Goal: Information Seeking & Learning: Learn about a topic

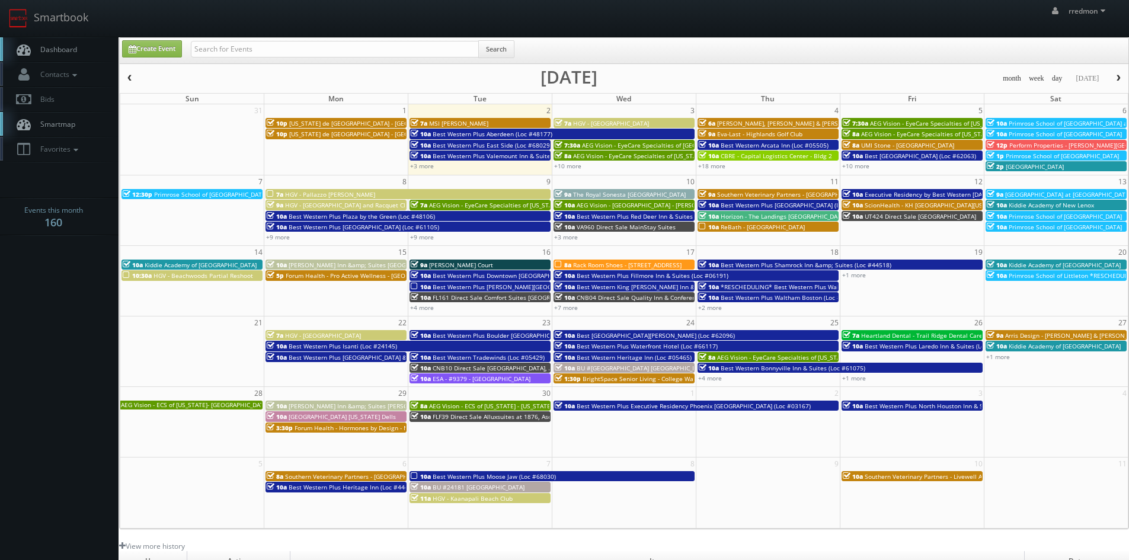
click at [1116, 78] on span "button" at bounding box center [1119, 78] width 8 height 7
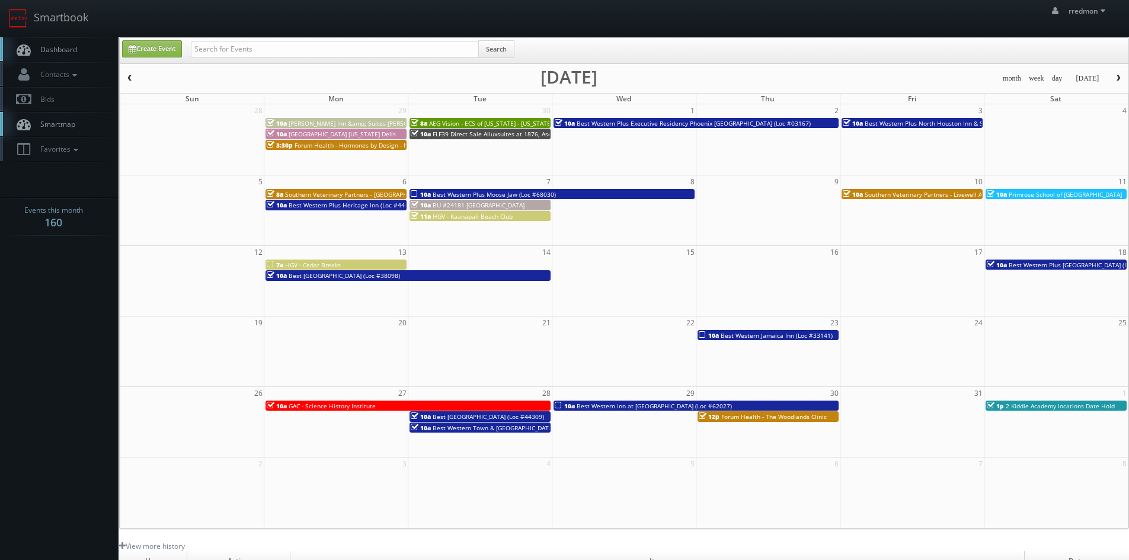
click at [133, 75] on span "button" at bounding box center [130, 78] width 8 height 7
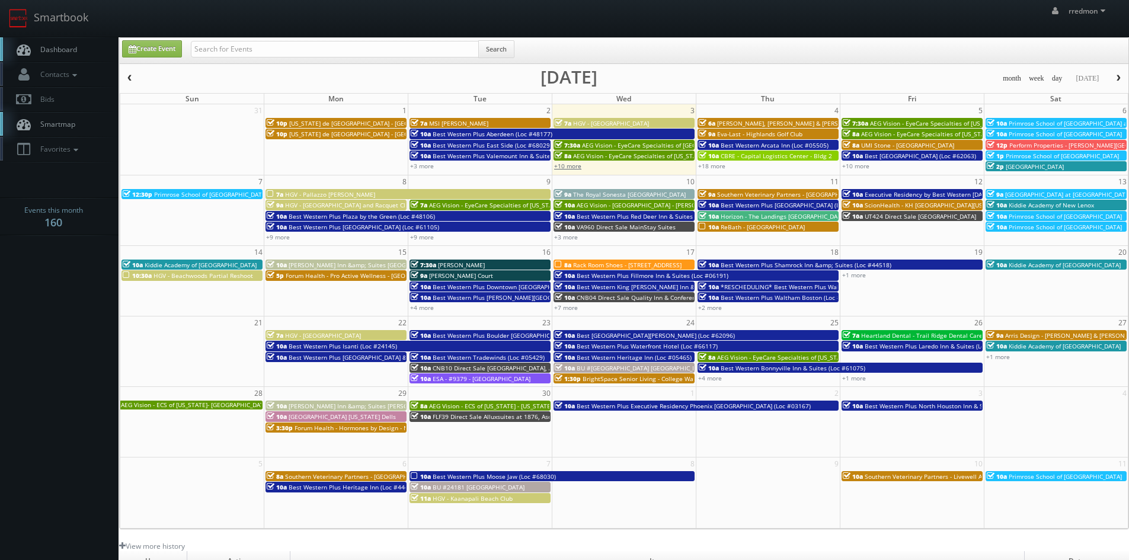
click at [574, 166] on link "+10 more" at bounding box center [567, 166] width 27 height 8
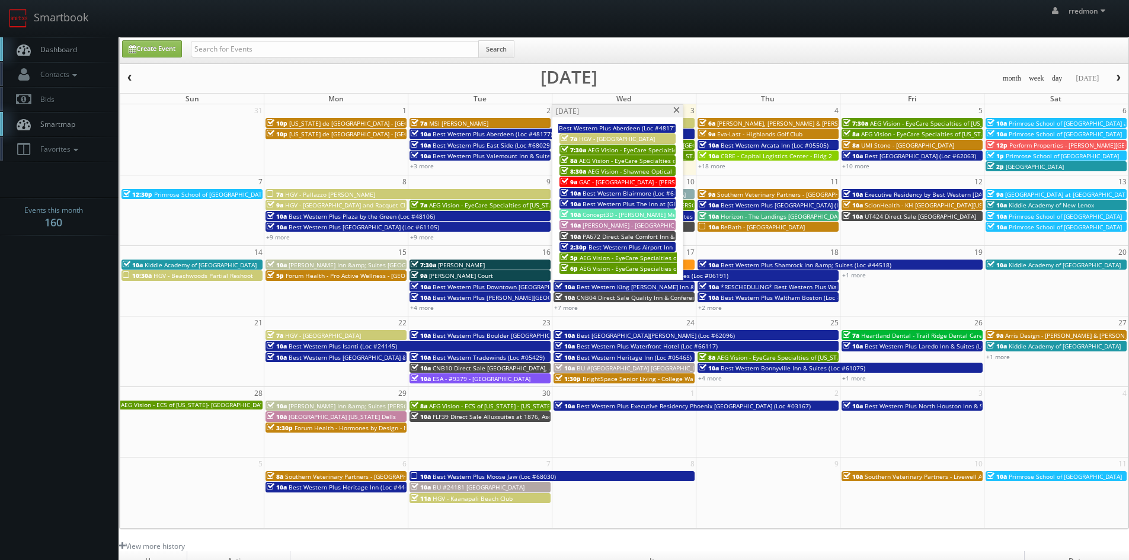
click at [655, 149] on span "AEG Vision - EyeCare Specialties of [GEOGRAPHIC_DATA][US_STATE] - [GEOGRAPHIC_D…" at bounding box center [715, 150] width 254 height 8
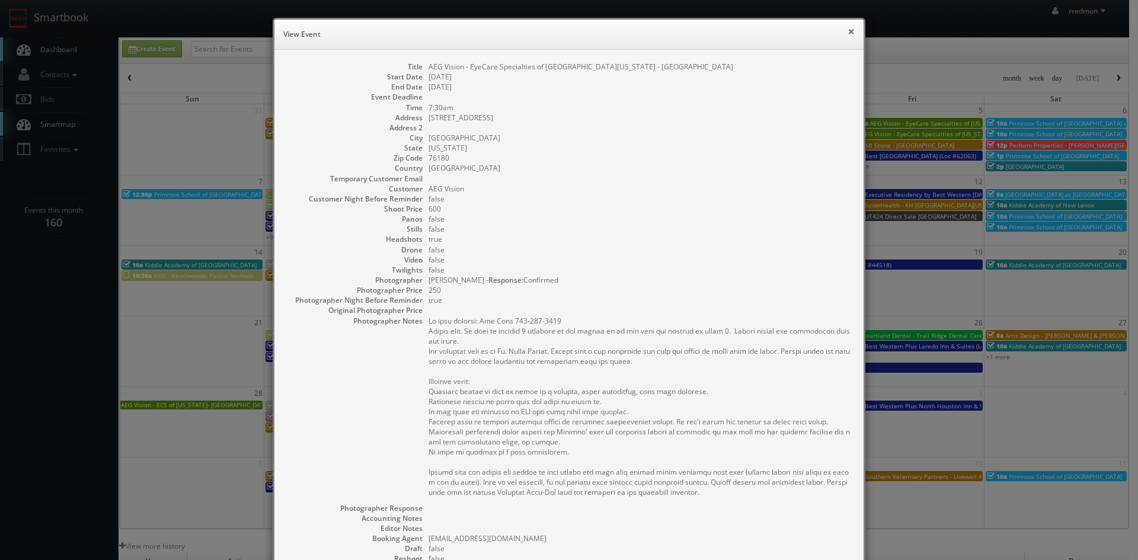
click at [850, 34] on button "×" at bounding box center [851, 31] width 7 height 8
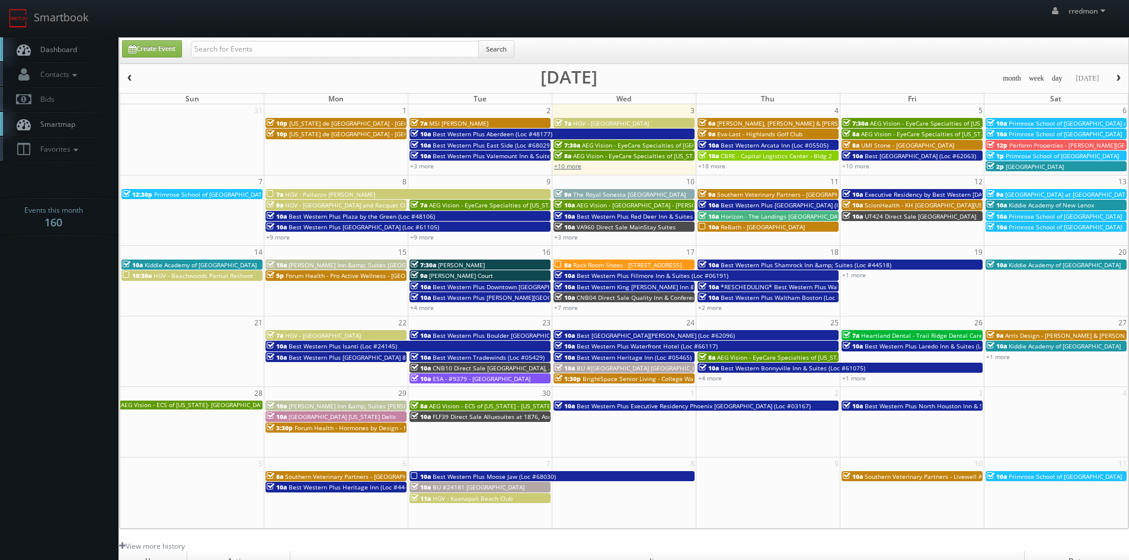
click at [575, 168] on link "+10 more" at bounding box center [567, 166] width 27 height 8
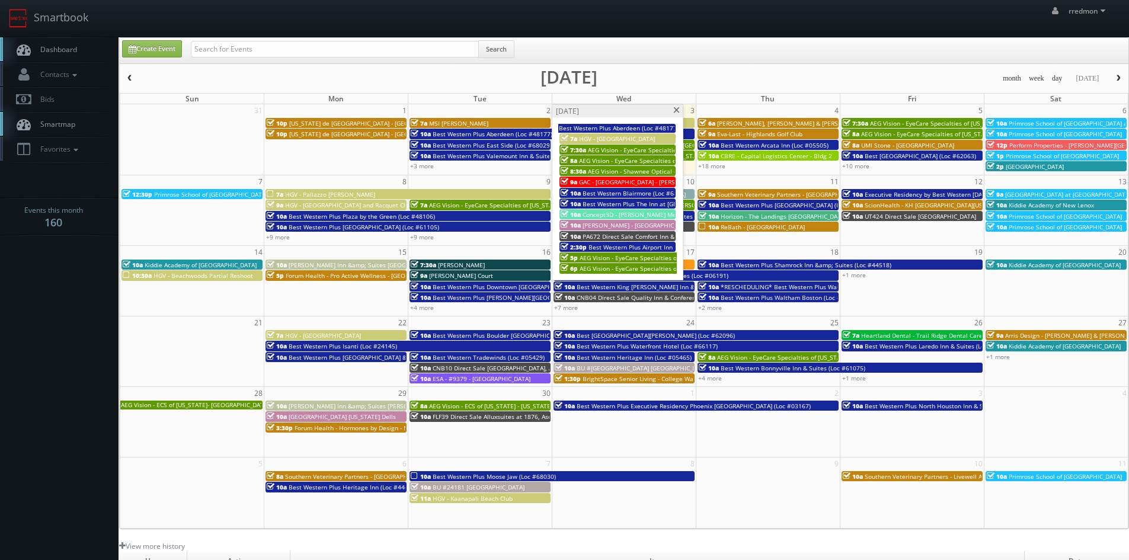
click at [648, 181] on span "GAC - [GEOGRAPHIC_DATA] - [PERSON_NAME]" at bounding box center [642, 182] width 127 height 8
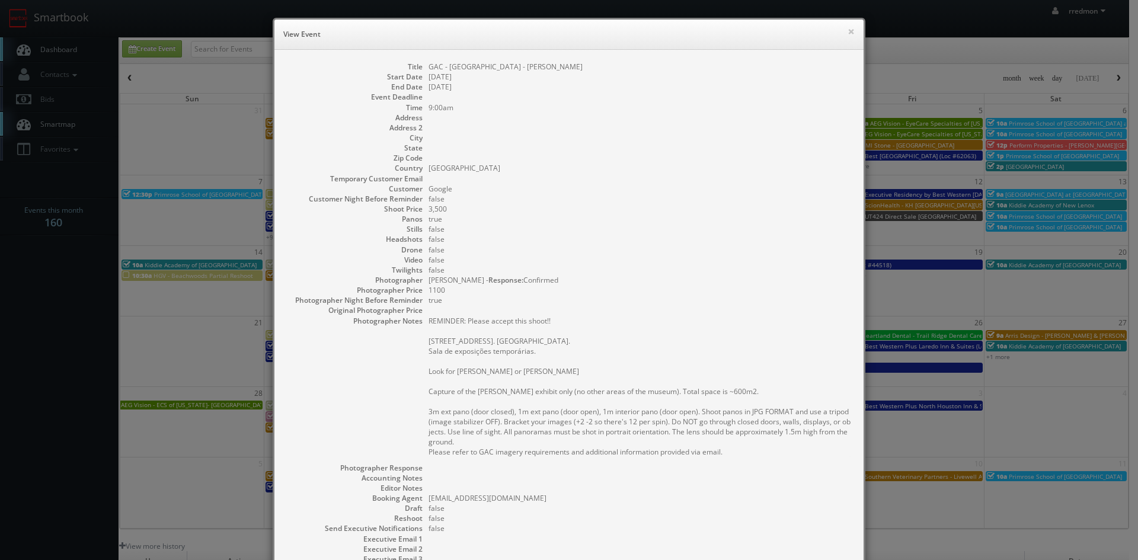
drag, startPoint x: 576, startPoint y: 72, endPoint x: 445, endPoint y: 69, distance: 131.7
click at [445, 69] on dl "Title GAC - [GEOGRAPHIC_DATA] - [PERSON_NAME] Start Date [DATE] End Date [DATE]…" at bounding box center [569, 344] width 566 height 564
click at [514, 99] on dd at bounding box center [640, 97] width 423 height 10
drag, startPoint x: 567, startPoint y: 66, endPoint x: 425, endPoint y: 68, distance: 142.3
click at [429, 68] on dd "GAC - [GEOGRAPHIC_DATA] - [PERSON_NAME]" at bounding box center [640, 67] width 423 height 10
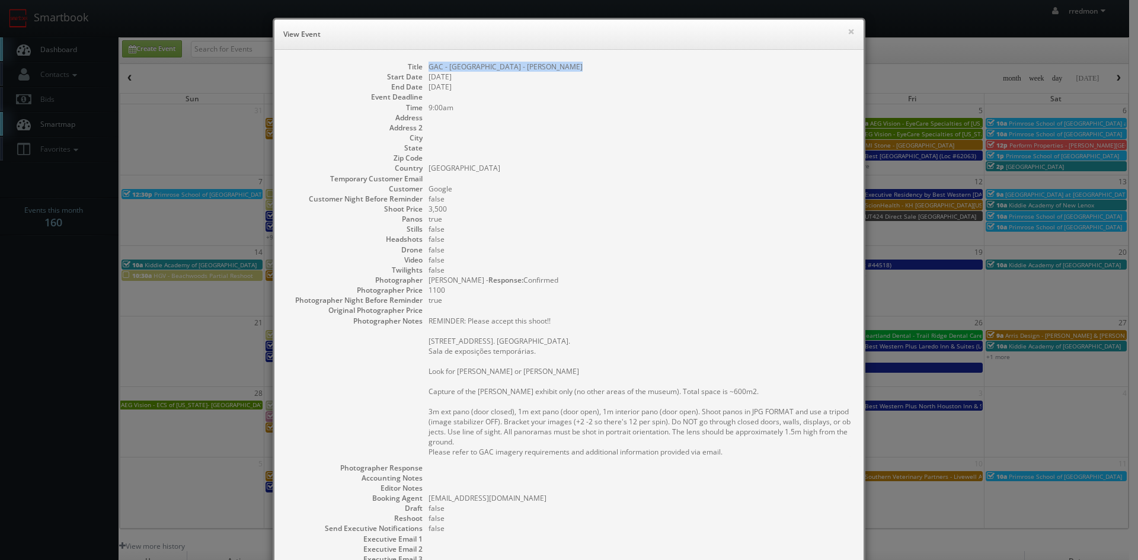
copy dd "GAC - [GEOGRAPHIC_DATA] - [PERSON_NAME]"
click at [848, 31] on button "×" at bounding box center [851, 31] width 7 height 8
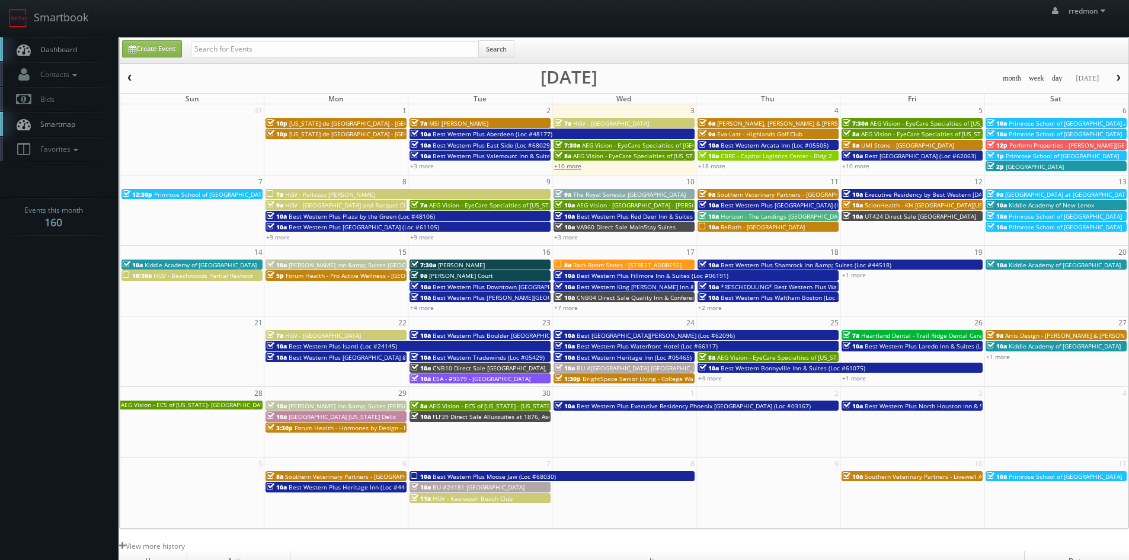
click at [577, 167] on link "+10 more" at bounding box center [567, 166] width 27 height 8
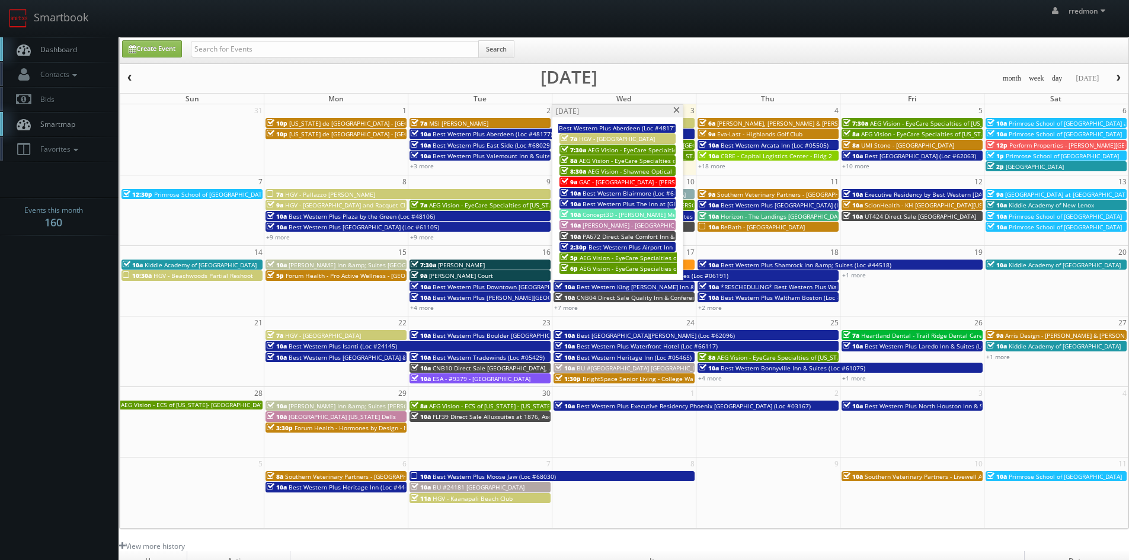
click at [626, 256] on span "AEG Vision - EyeCare Specialties of [US_STATE] – [GEOGRAPHIC_DATA]" at bounding box center [678, 258] width 197 height 8
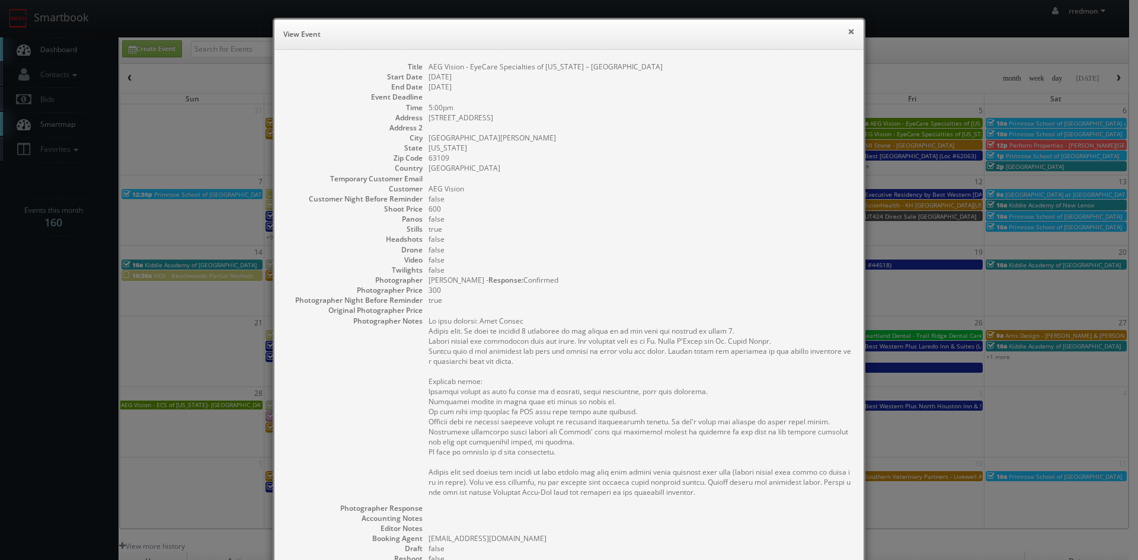
click at [848, 30] on button "×" at bounding box center [851, 31] width 7 height 8
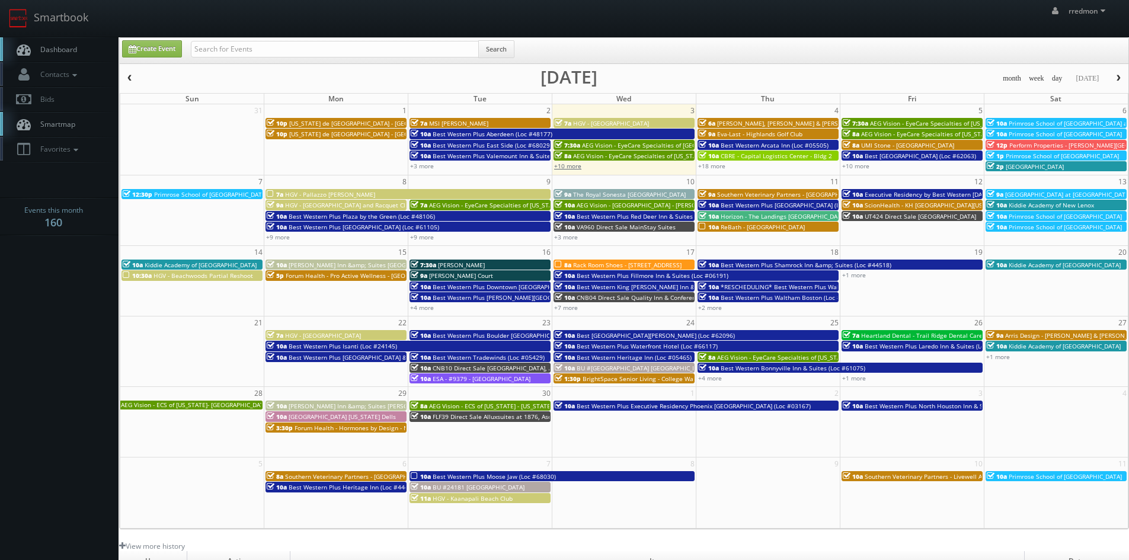
click at [570, 163] on link "+10 more" at bounding box center [567, 166] width 27 height 8
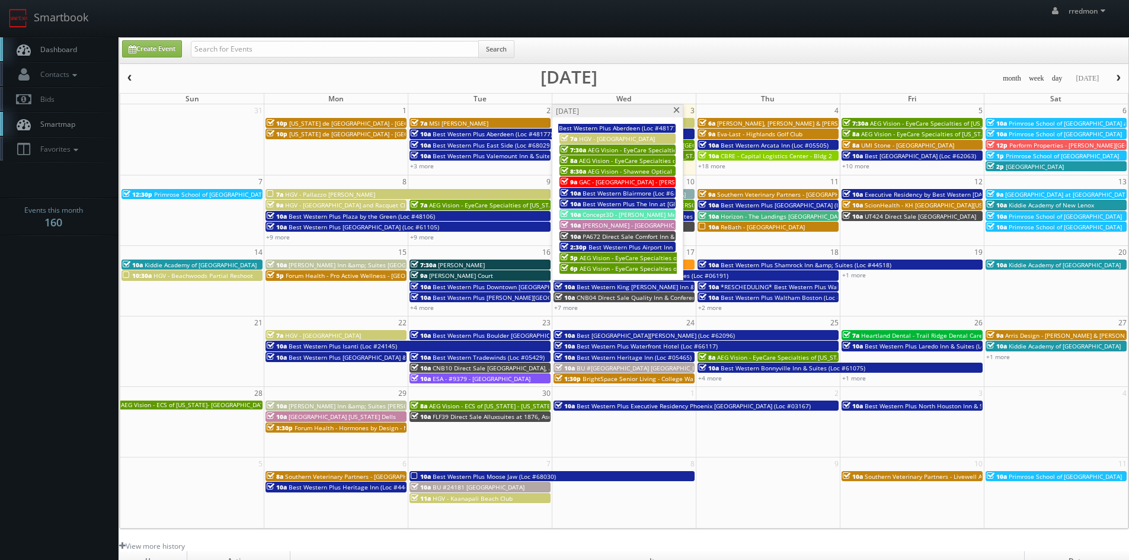
click at [613, 267] on span "AEG Vision - EyeCare Specialties of [US_STATE] – [PERSON_NAME] Vision Care" at bounding box center [689, 268] width 219 height 8
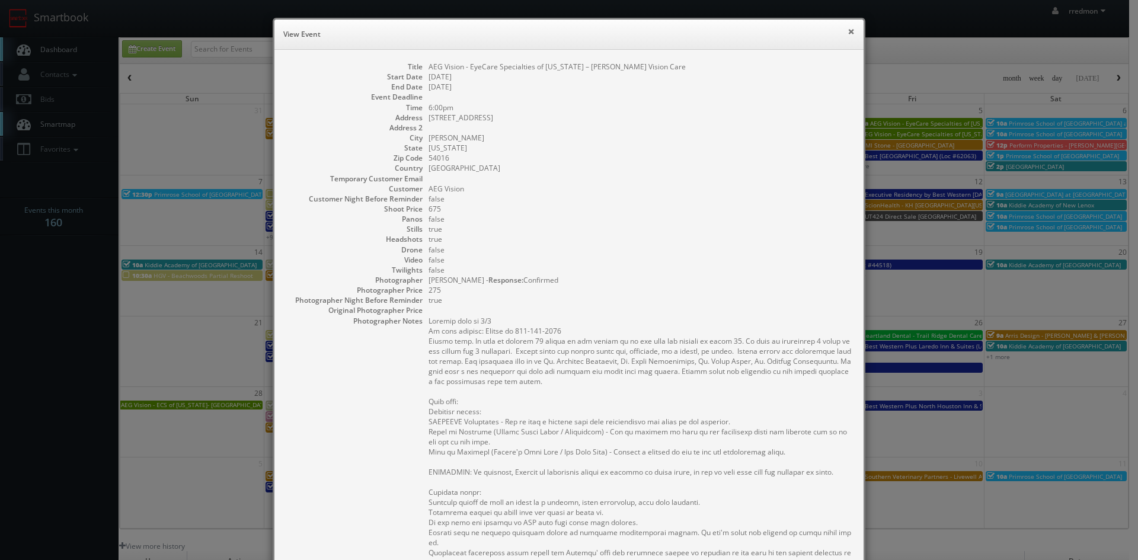
click at [848, 31] on button "×" at bounding box center [851, 31] width 7 height 8
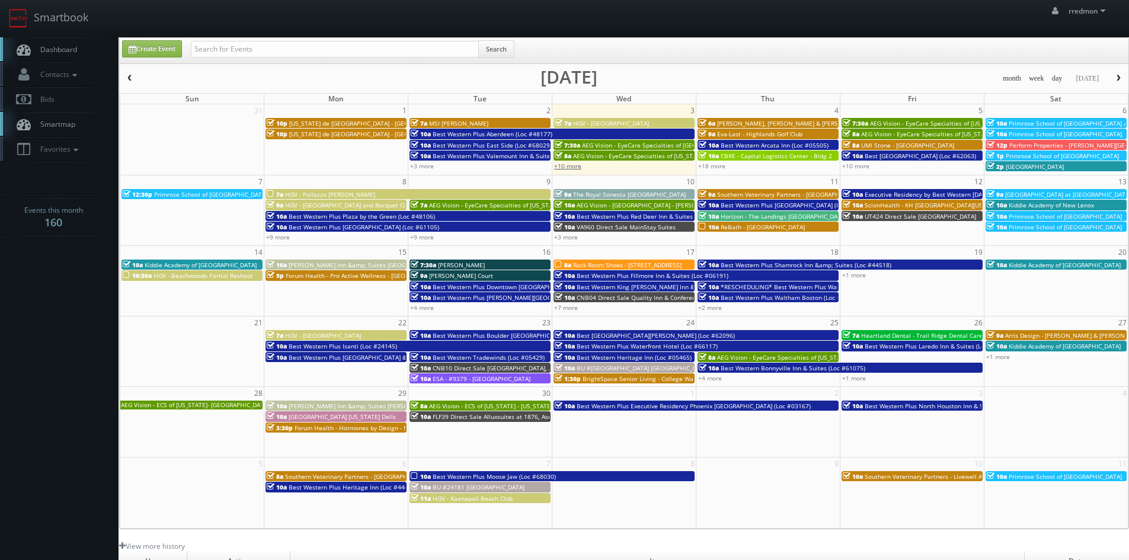
click at [579, 170] on link "+10 more" at bounding box center [567, 166] width 27 height 8
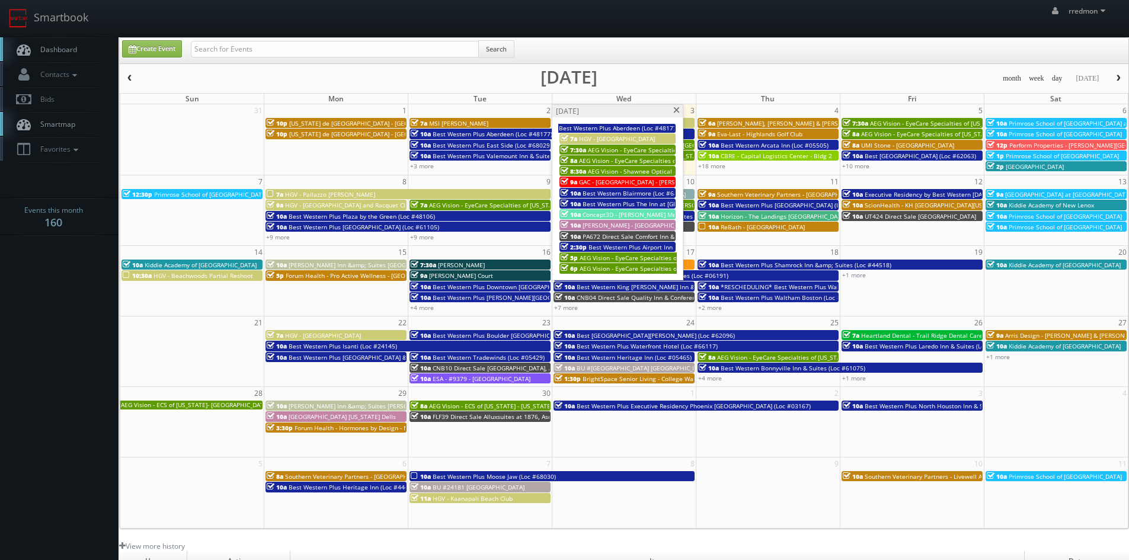
click at [679, 111] on span at bounding box center [677, 110] width 8 height 7
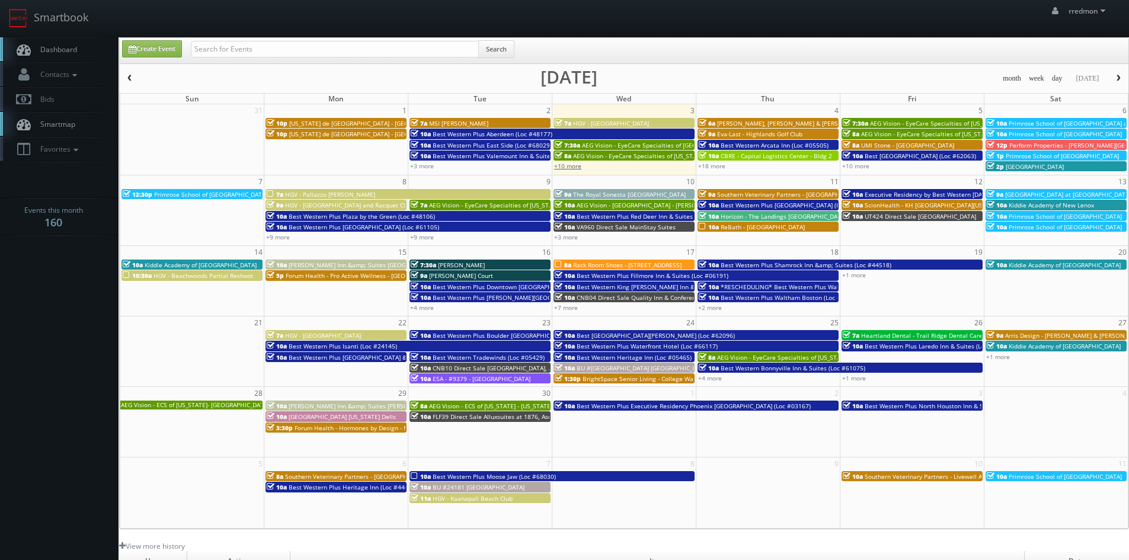
click at [574, 168] on link "+10 more" at bounding box center [567, 166] width 27 height 8
